Goal: Information Seeking & Learning: Learn about a topic

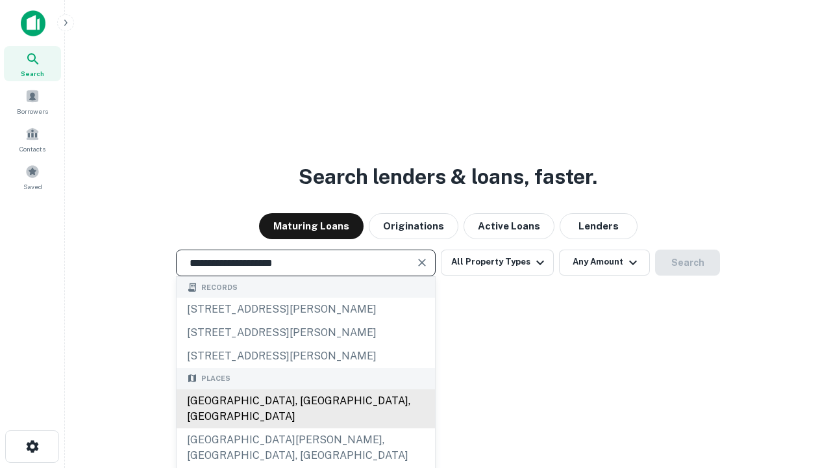
click at [305, 428] on div "[GEOGRAPHIC_DATA], [GEOGRAPHIC_DATA], [GEOGRAPHIC_DATA]" at bounding box center [306, 408] width 258 height 39
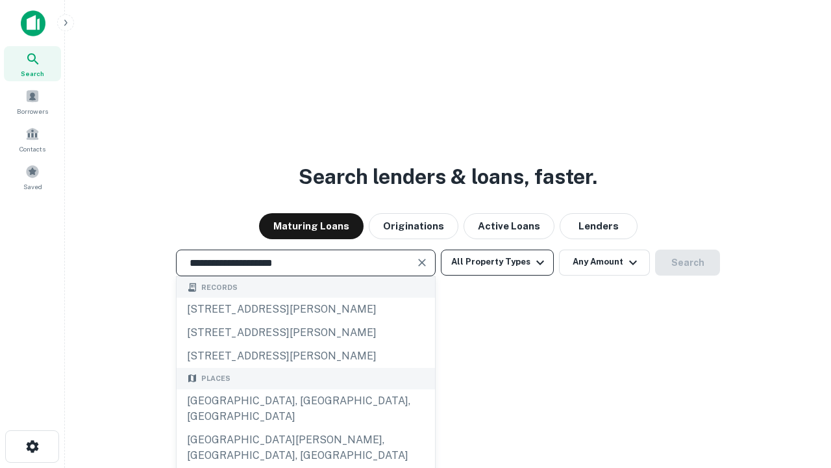
click at [497, 262] on button "All Property Types" at bounding box center [497, 262] width 113 height 26
type input "**********"
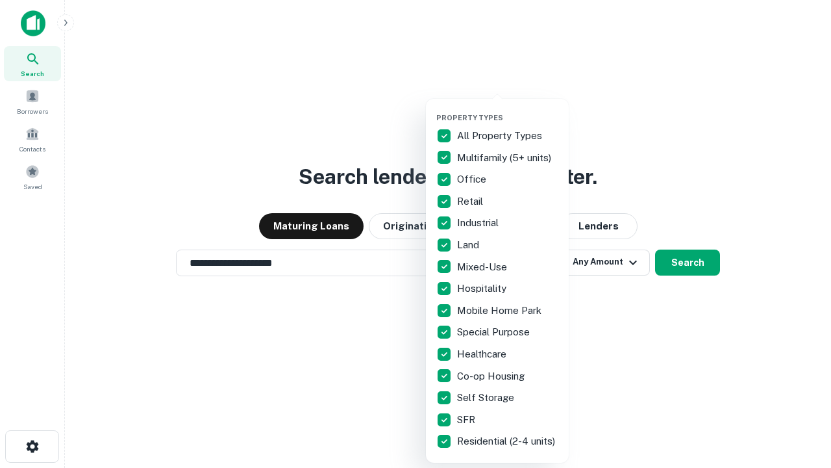
click at [508, 109] on button "button" at bounding box center [507, 109] width 143 height 1
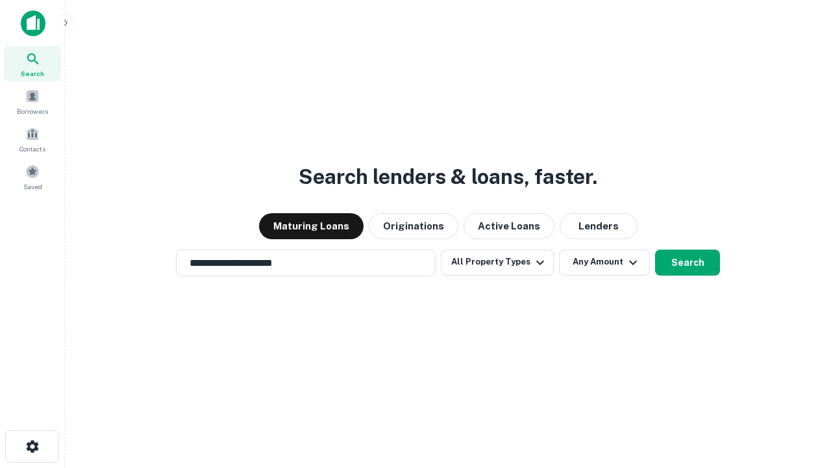
scroll to position [20, 0]
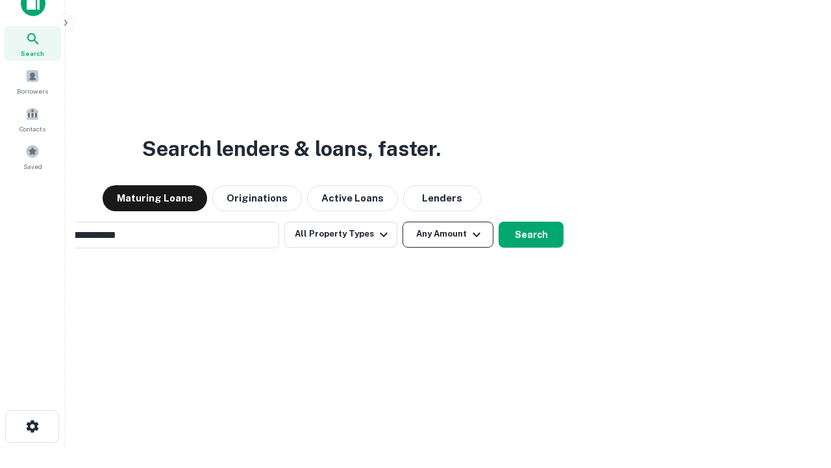
click at [403, 221] on button "Any Amount" at bounding box center [448, 234] width 91 height 26
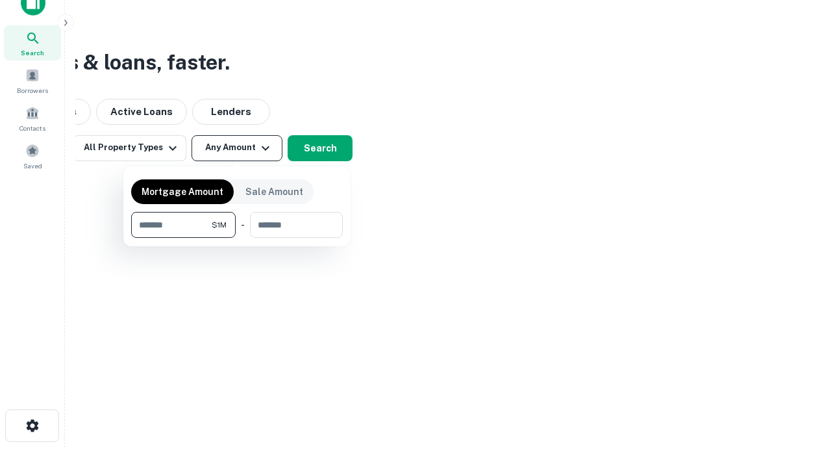
type input "*******"
click at [237, 238] on button "button" at bounding box center [237, 238] width 212 height 1
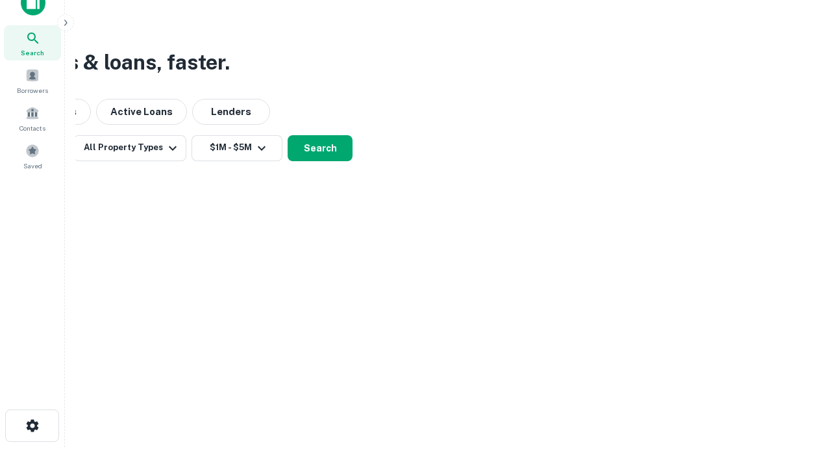
scroll to position [8, 240]
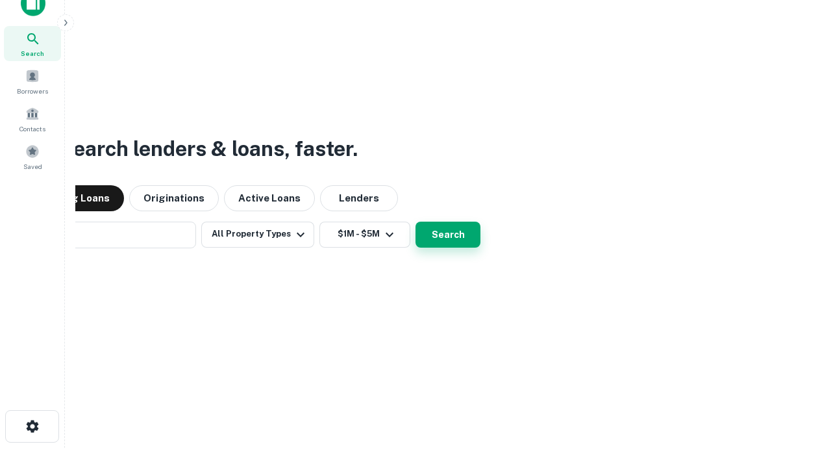
click at [416, 221] on button "Search" at bounding box center [448, 234] width 65 height 26
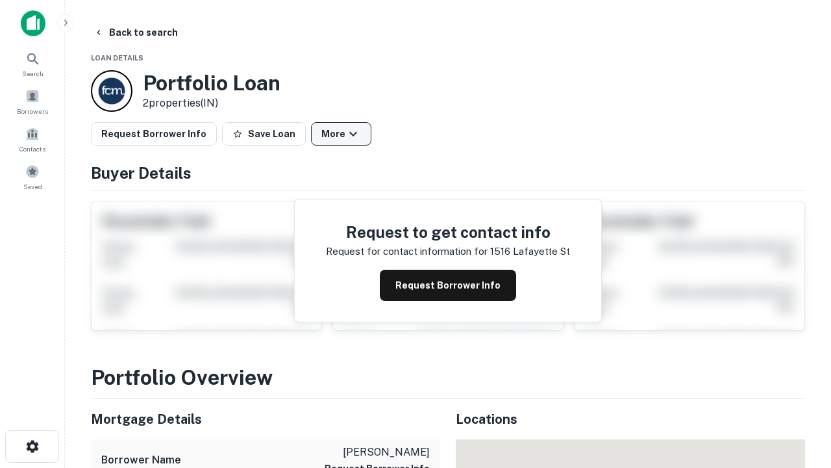
click at [341, 134] on button "More" at bounding box center [341, 133] width 60 height 23
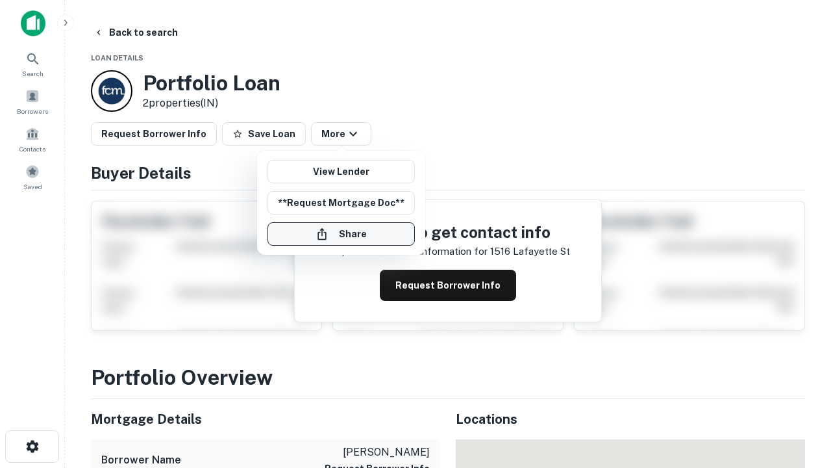
click at [341, 234] on button "Share" at bounding box center [341, 233] width 147 height 23
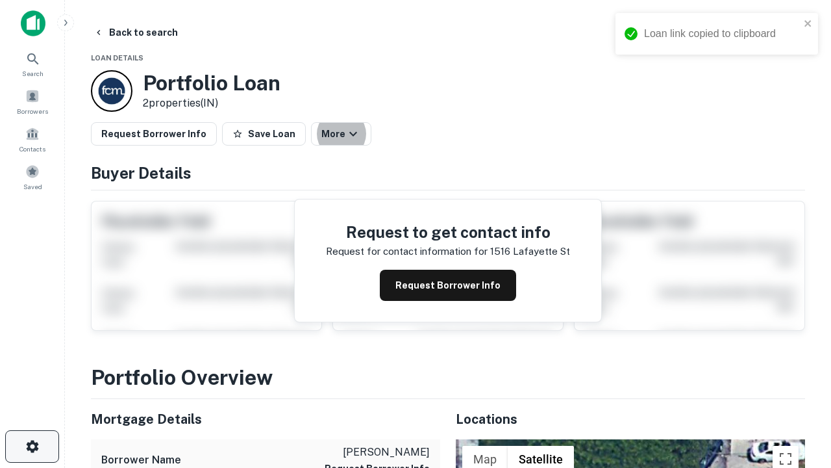
click at [32, 446] on icon "button" at bounding box center [33, 446] width 16 height 16
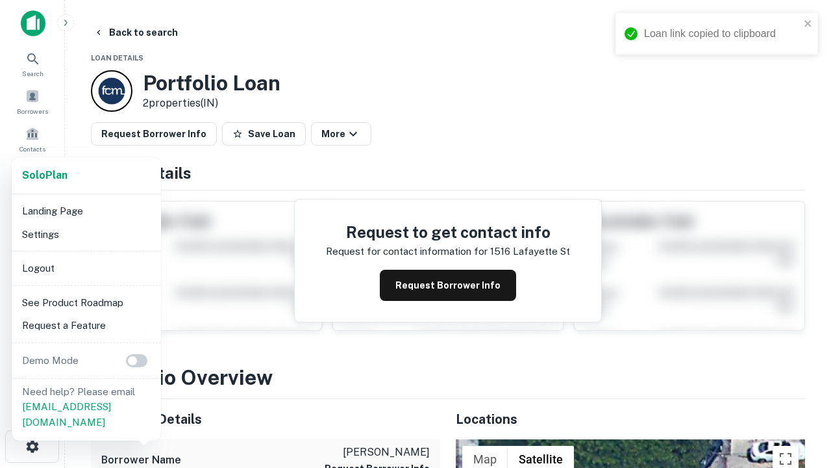
click at [86, 268] on li "Logout" at bounding box center [86, 267] width 139 height 23
